Goal: Navigation & Orientation: Find specific page/section

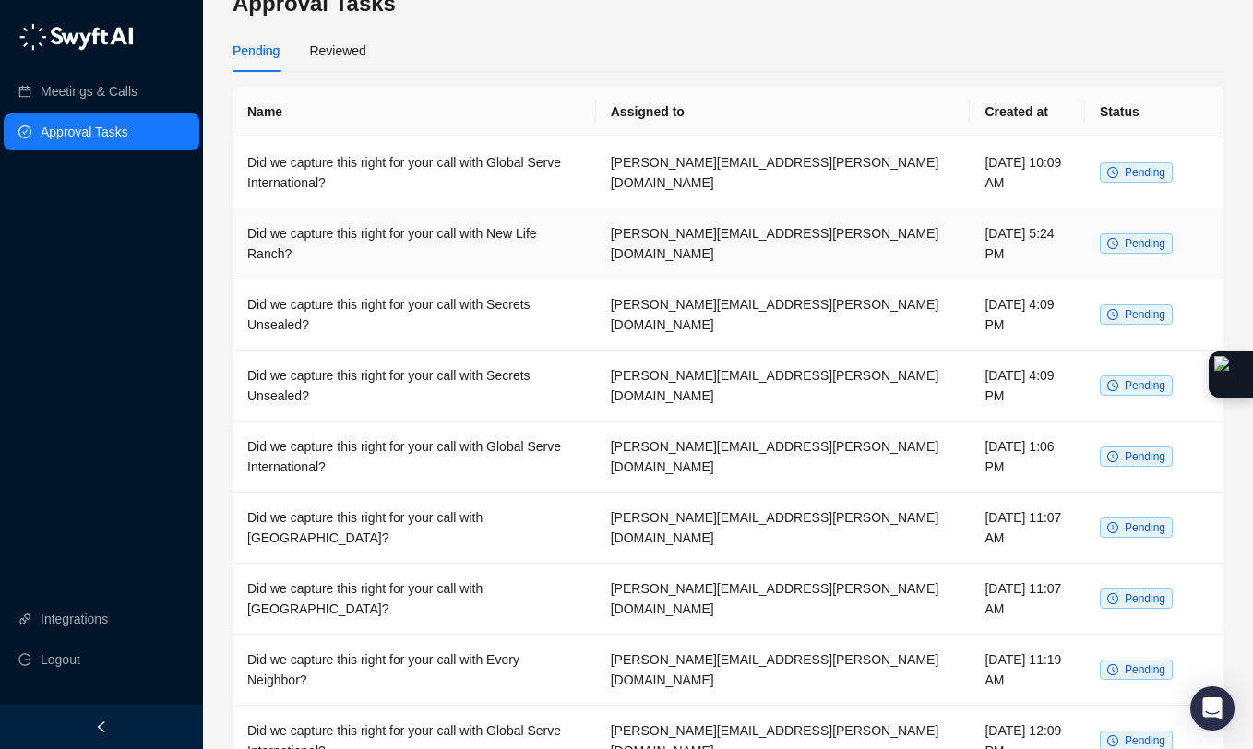
scroll to position [29, 0]
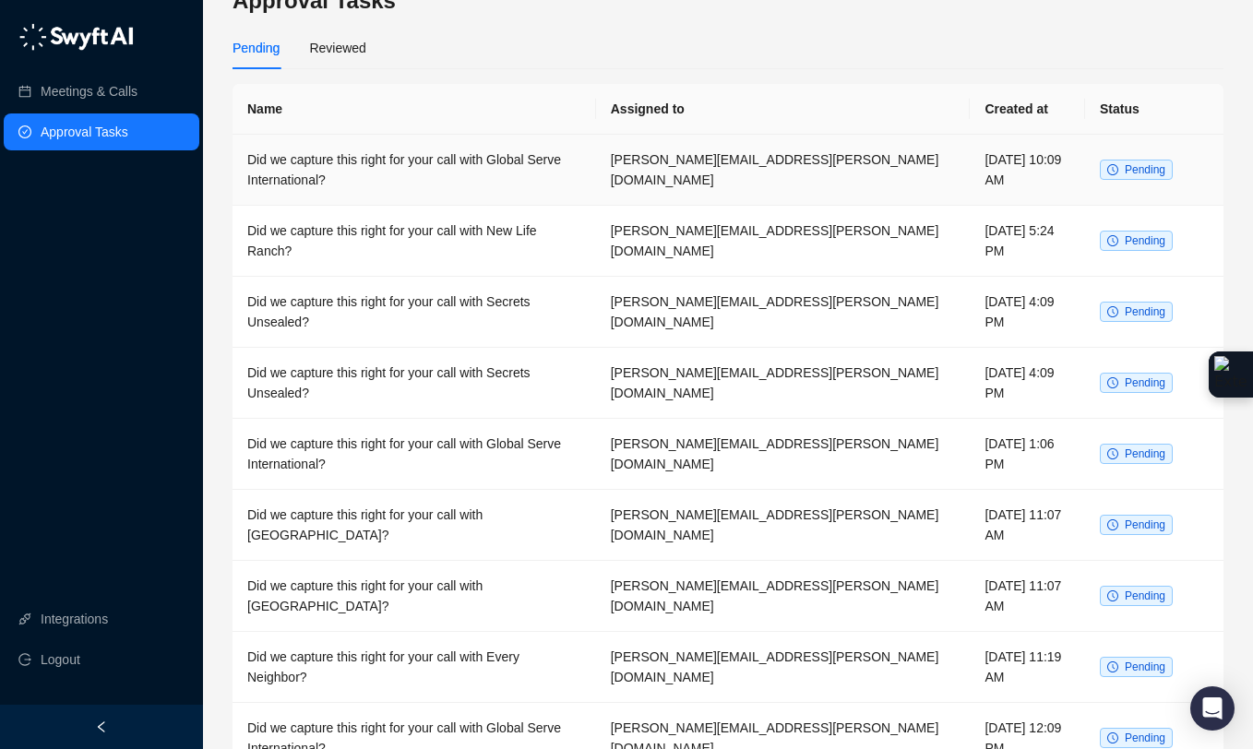
click at [1138, 163] on span "Pending" at bounding box center [1144, 169] width 41 height 13
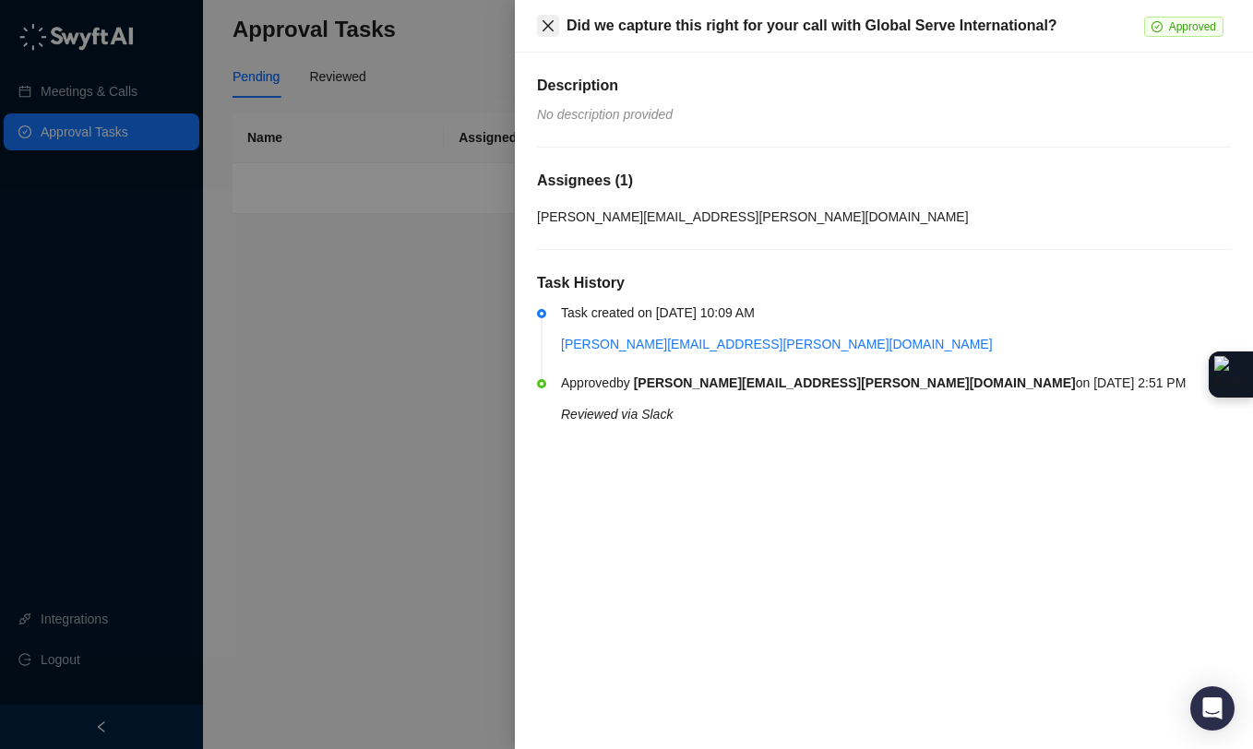
click at [548, 27] on icon "close" at bounding box center [548, 25] width 15 height 15
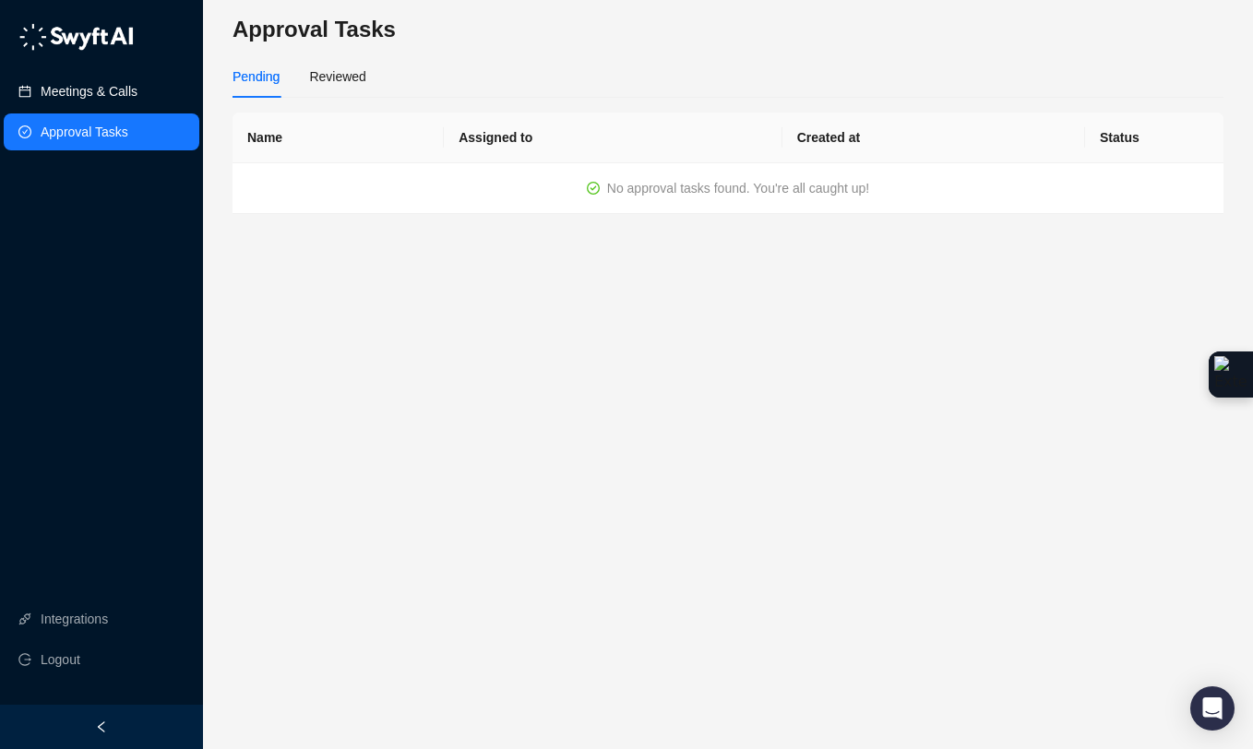
click at [96, 89] on link "Meetings & Calls" at bounding box center [89, 91] width 97 height 37
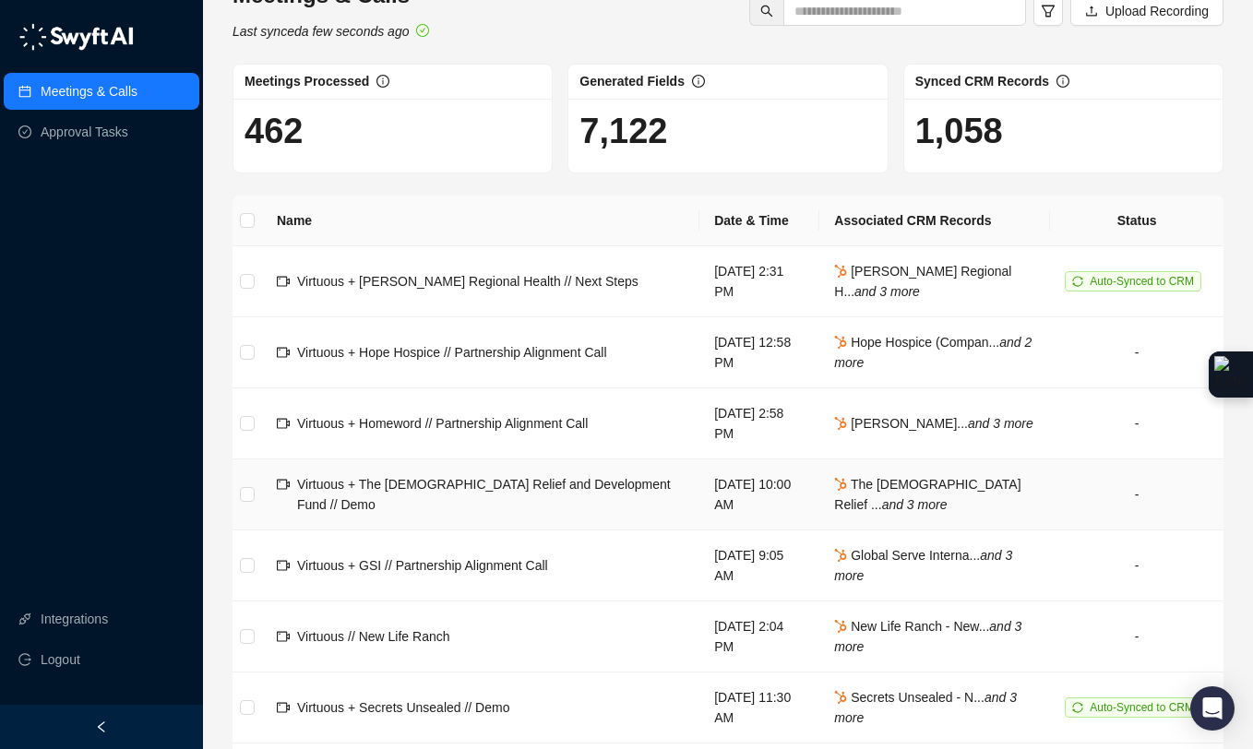
scroll to position [25, 0]
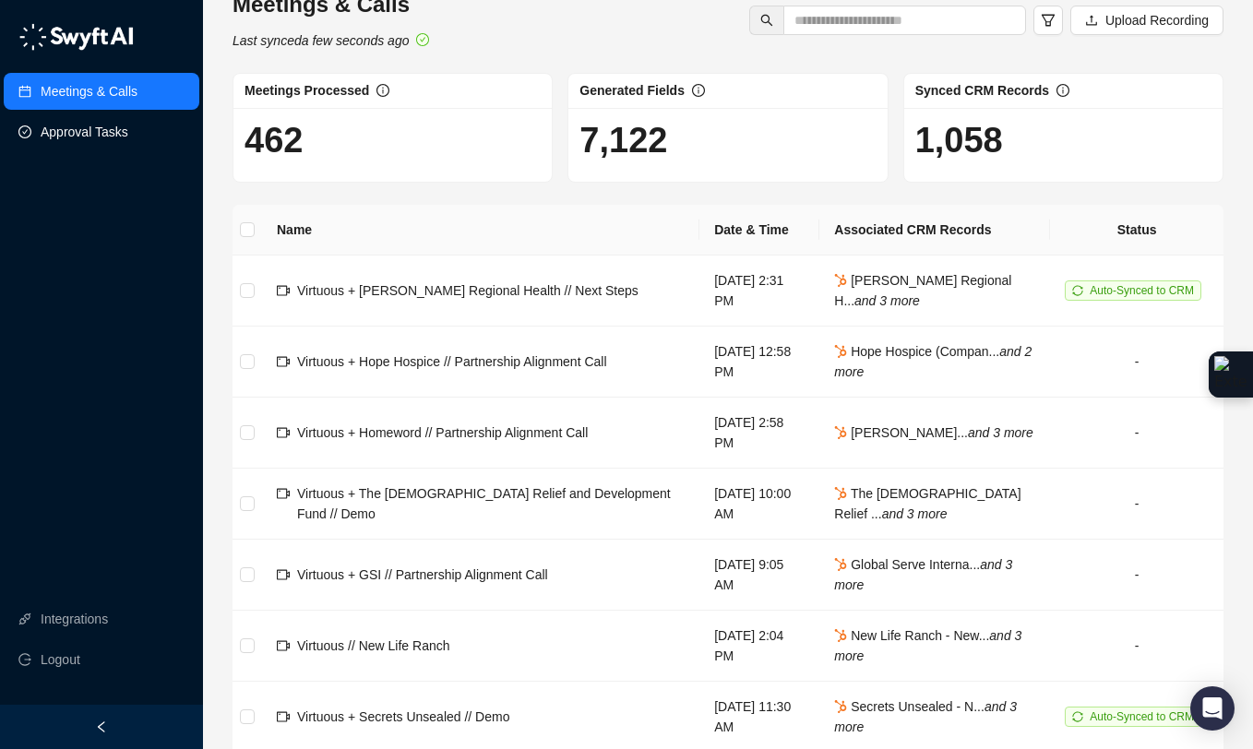
click at [105, 134] on link "Approval Tasks" at bounding box center [85, 131] width 88 height 37
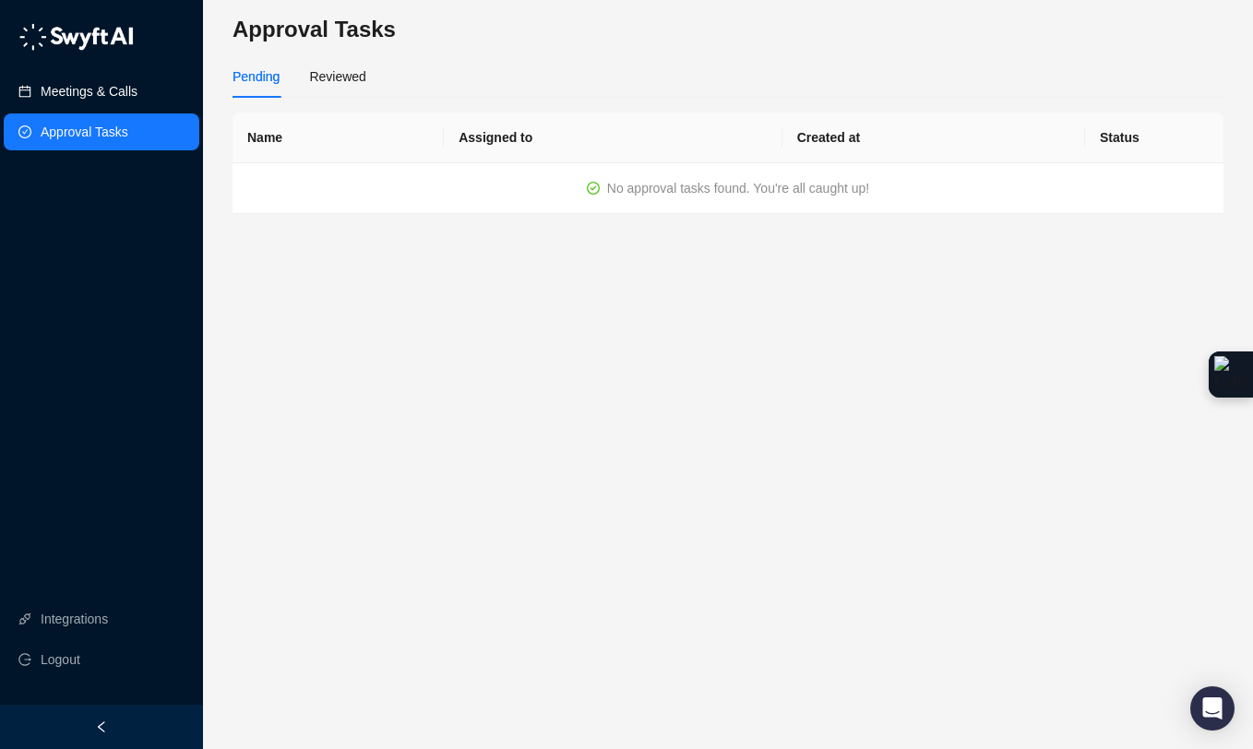
click at [107, 89] on link "Meetings & Calls" at bounding box center [89, 91] width 97 height 37
